Goal: Check status: Check status

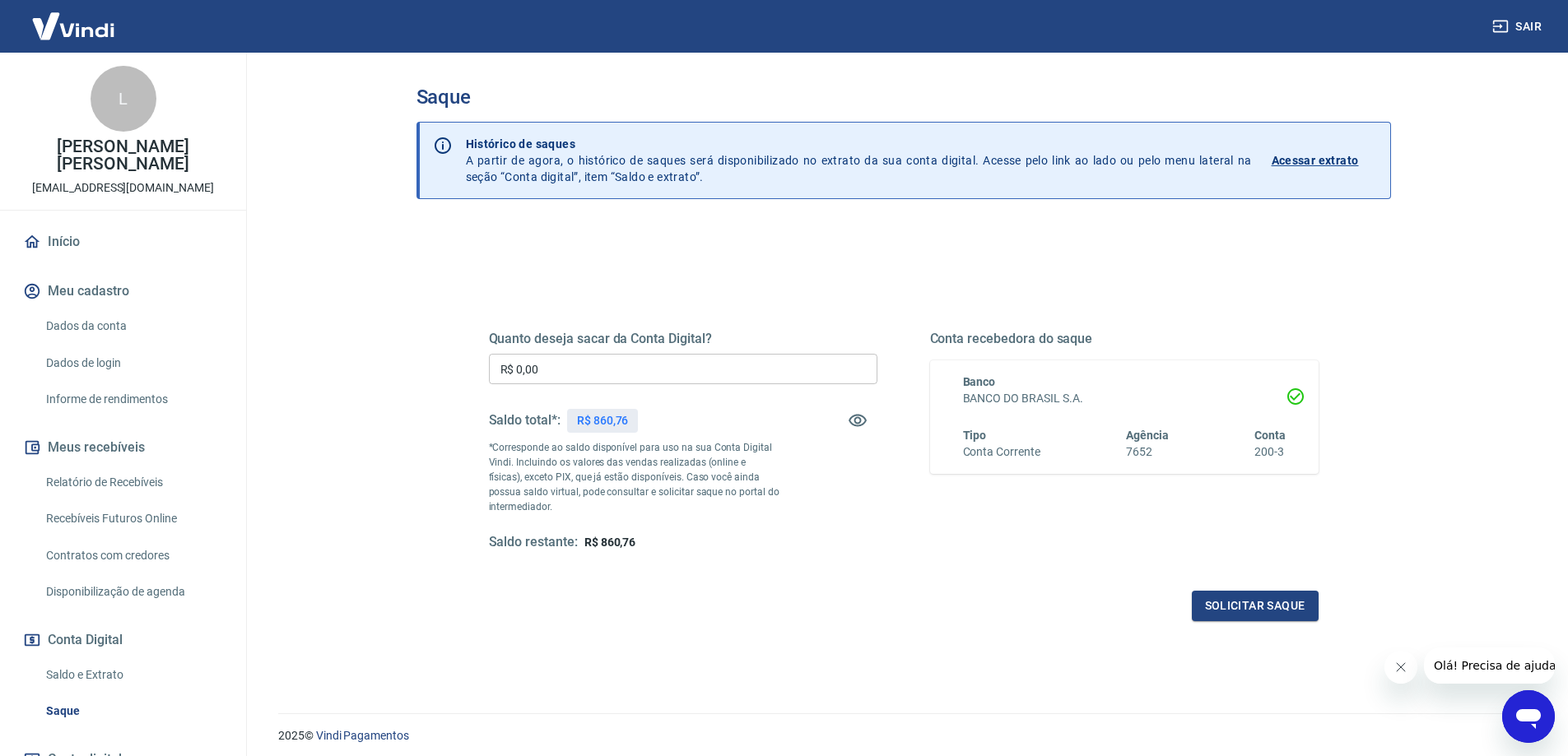
click at [1337, 162] on p "Acessar extrato" at bounding box center [1314, 160] width 87 height 16
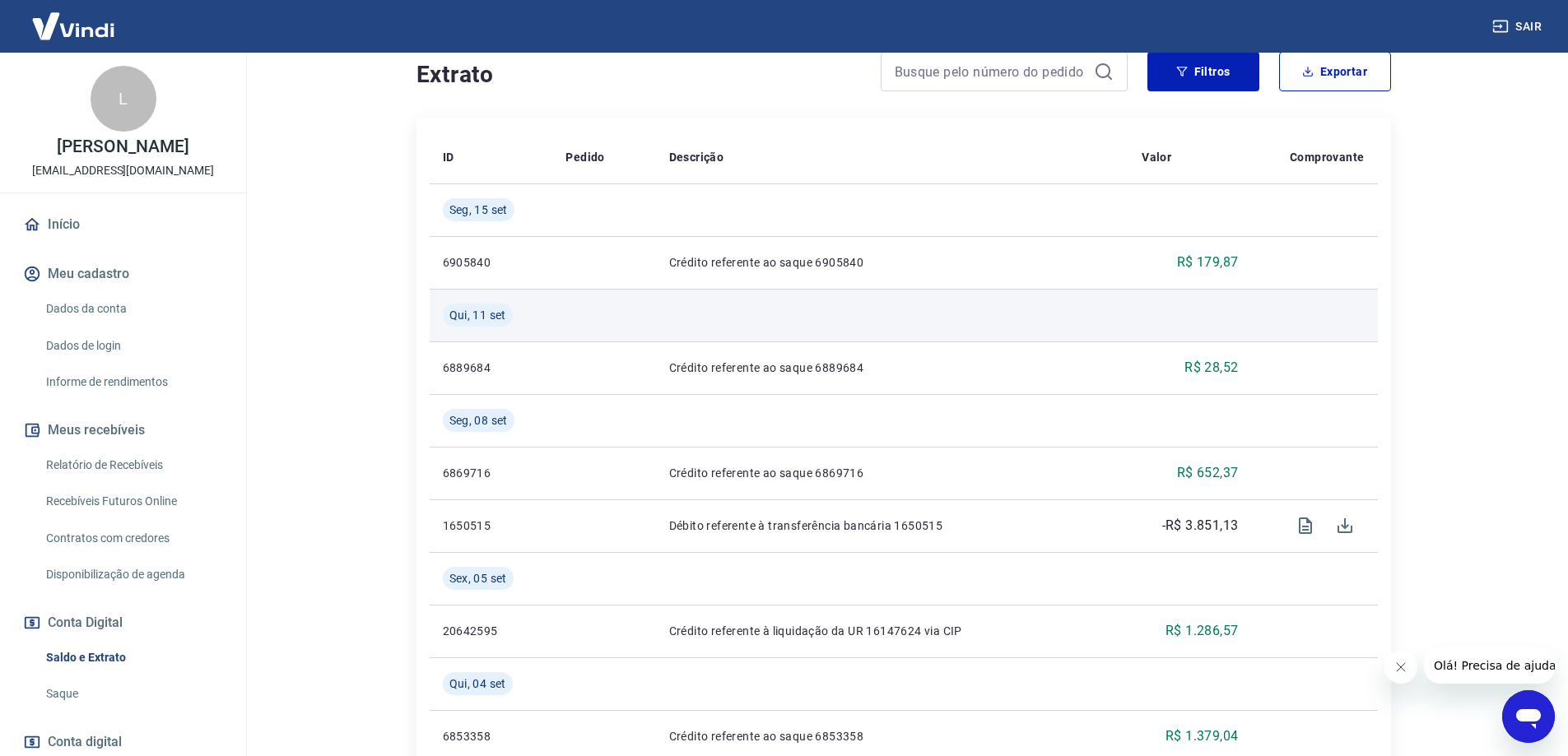
scroll to position [411, 0]
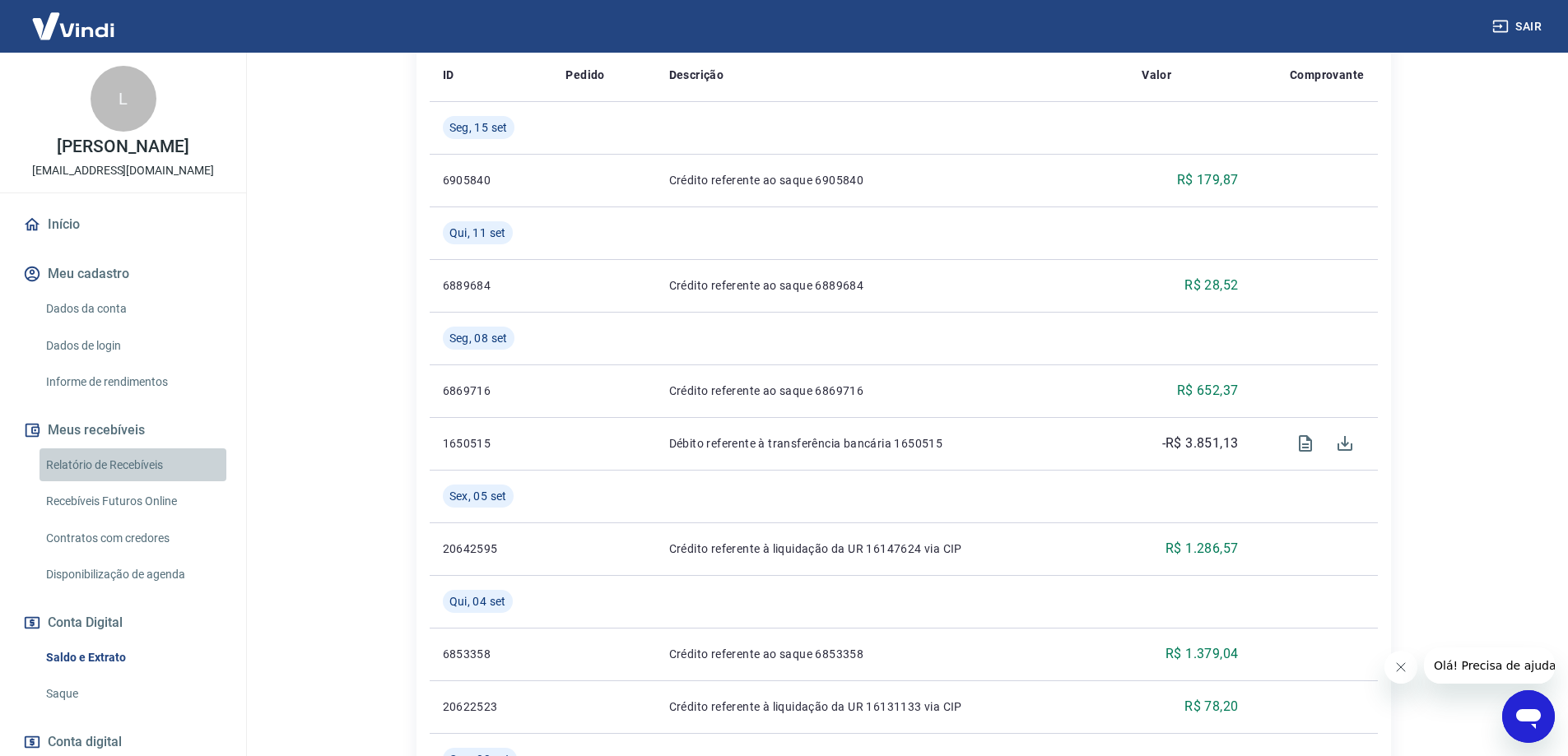
click at [144, 474] on link "Relatório de Recebíveis" at bounding box center [132, 464] width 187 height 34
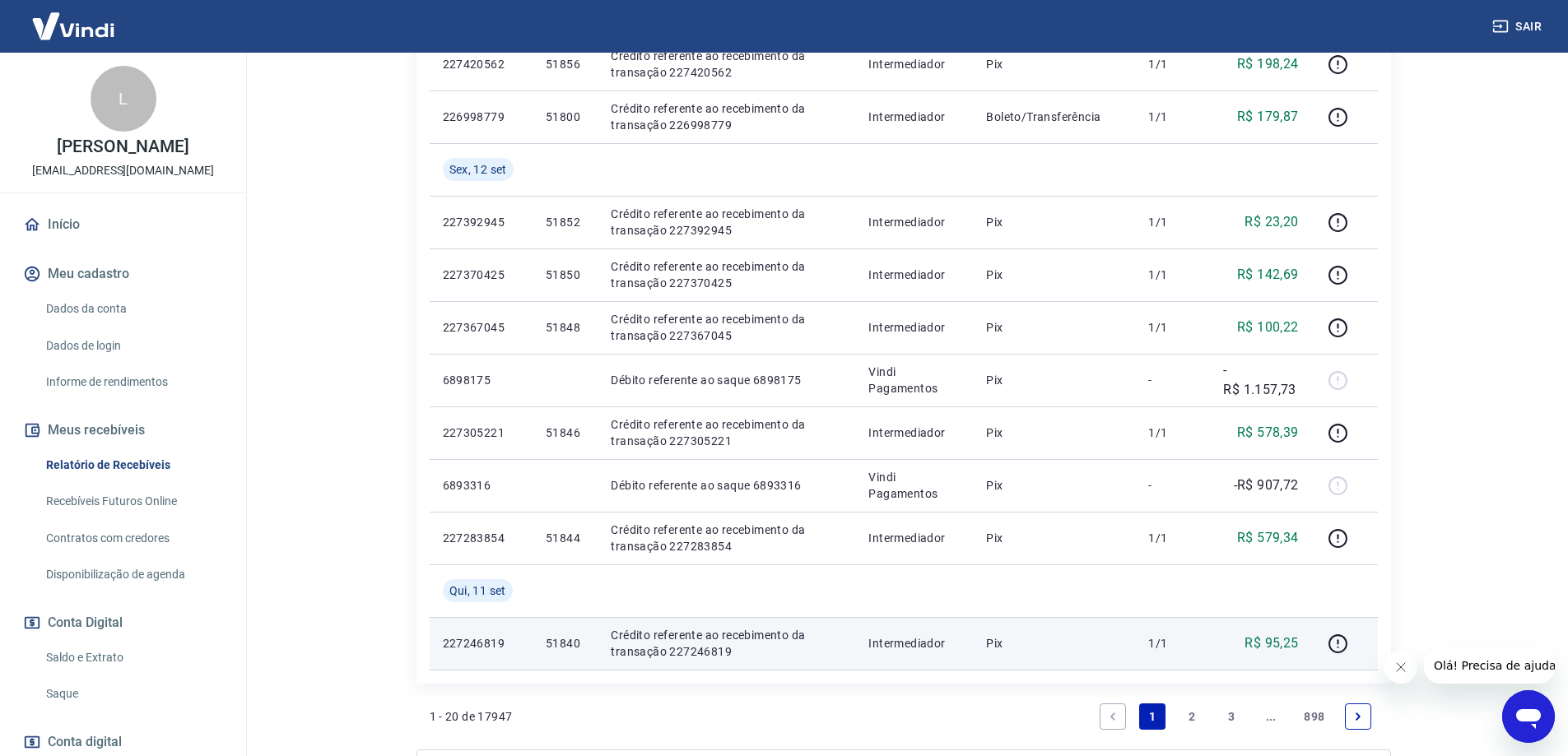
scroll to position [1248, 0]
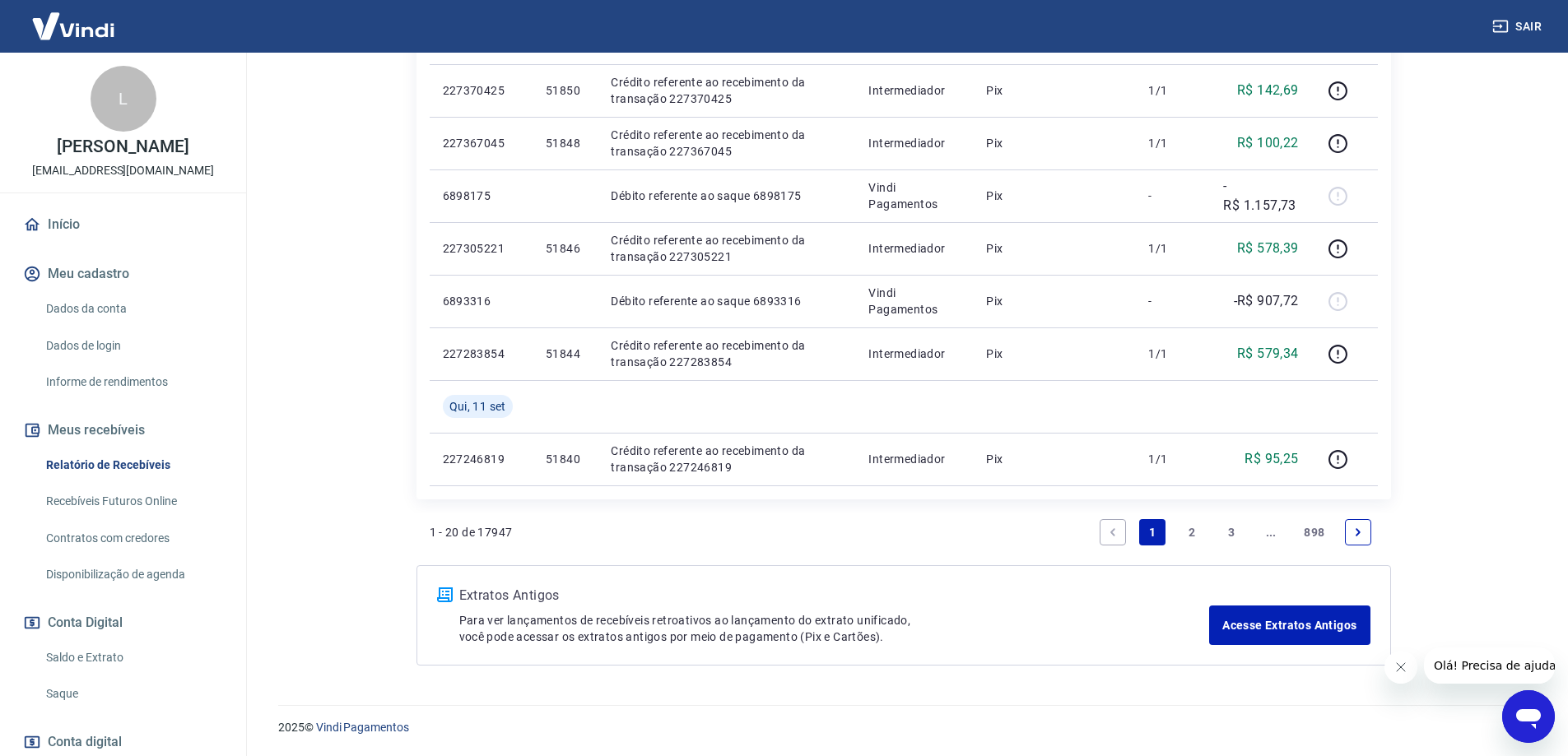
click at [1183, 532] on link "2" at bounding box center [1191, 532] width 27 height 27
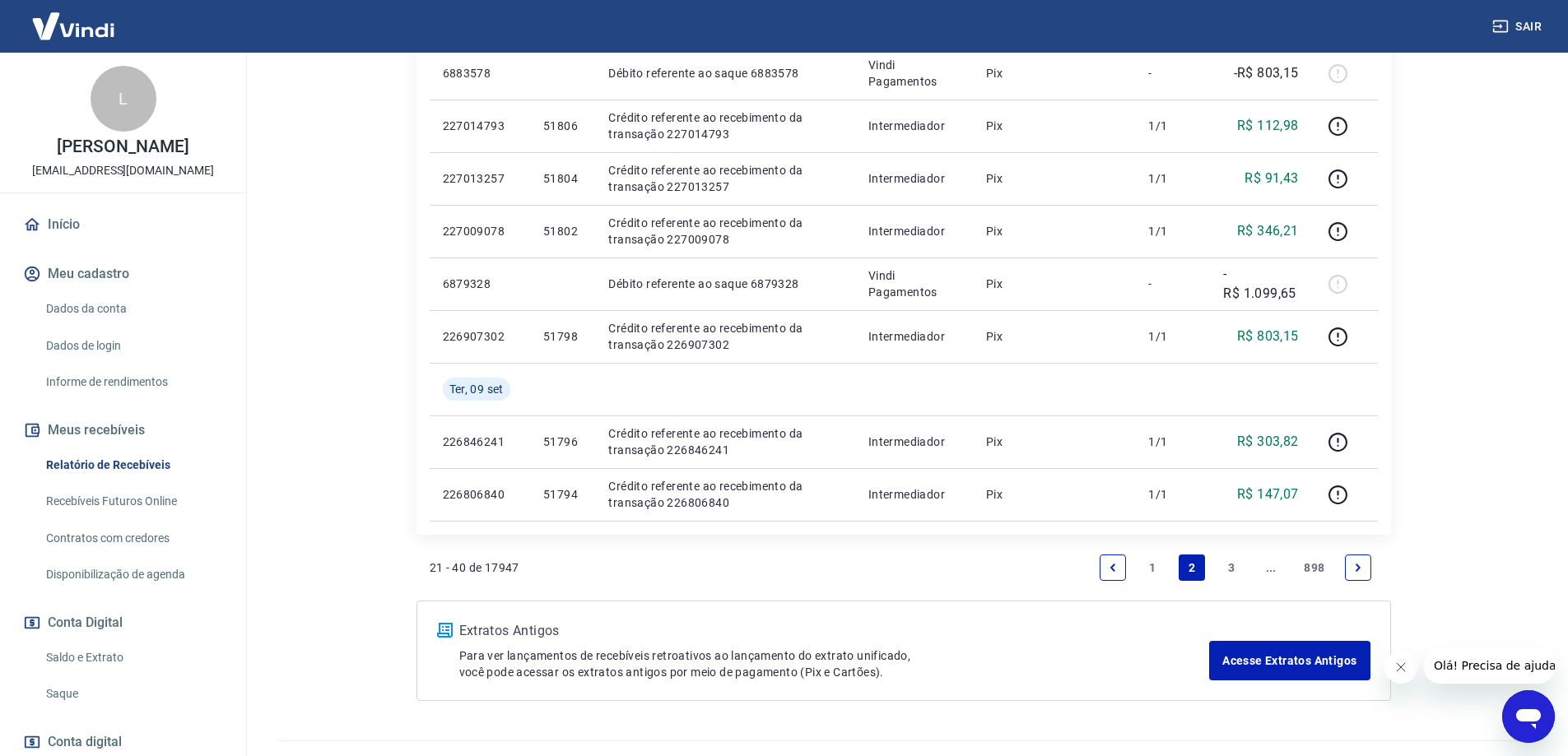
scroll to position [1143, 0]
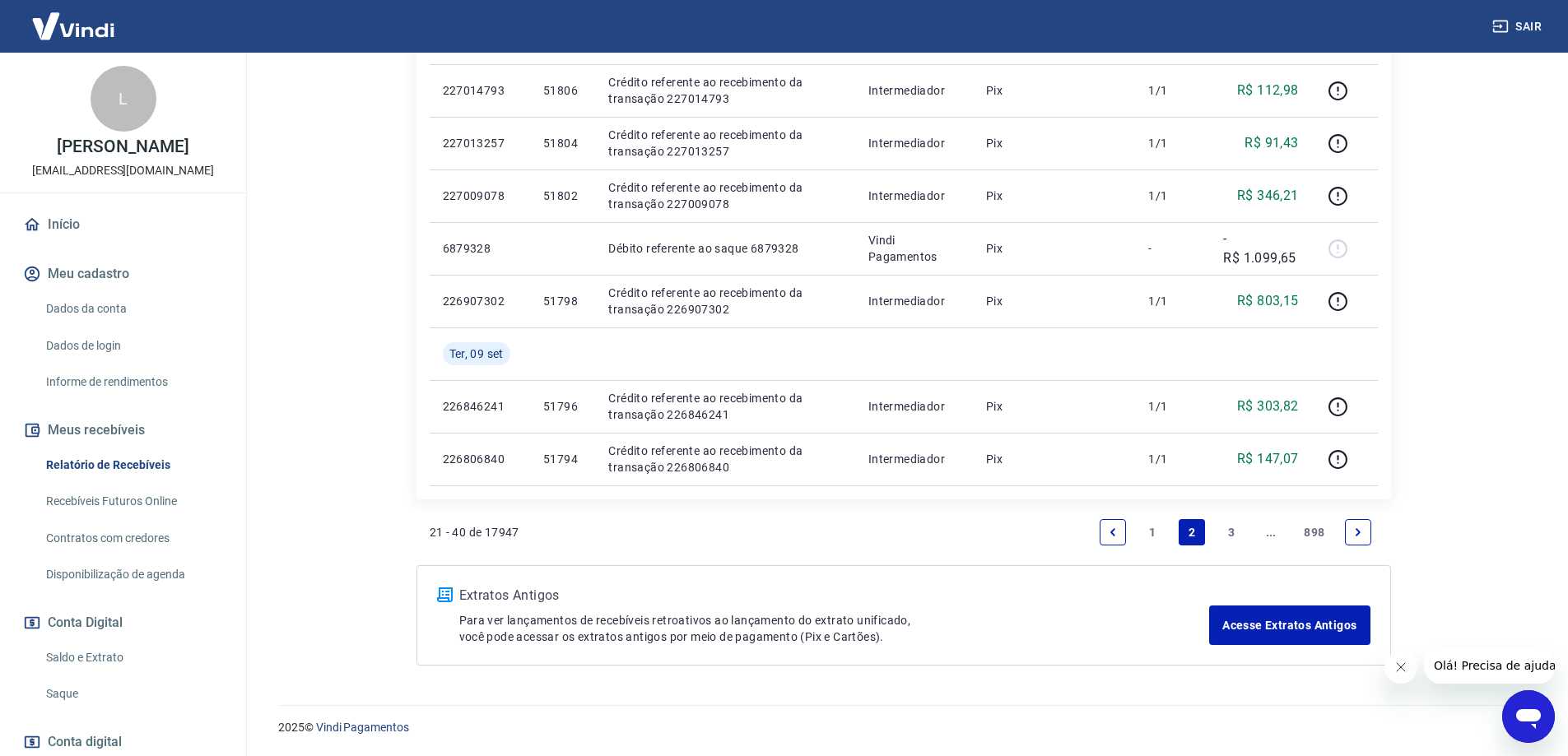
click at [111, 504] on link "Recebíveis Futuros Online" at bounding box center [132, 501] width 187 height 34
